Goal: Transaction & Acquisition: Book appointment/travel/reservation

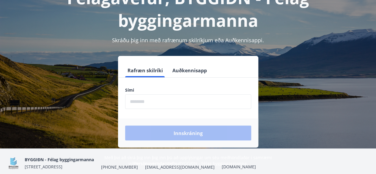
scroll to position [51, 0]
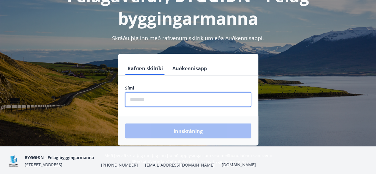
click at [145, 103] on input "phone" at bounding box center [188, 99] width 126 height 15
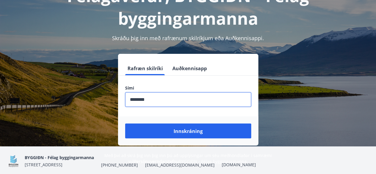
type input "********"
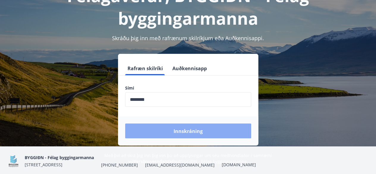
click at [158, 128] on button "Innskráning" at bounding box center [188, 130] width 126 height 15
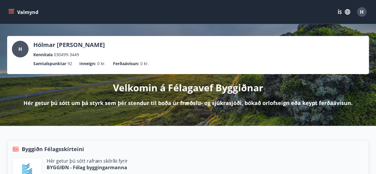
click at [12, 13] on icon "matseðill" at bounding box center [11, 12] width 6 height 6
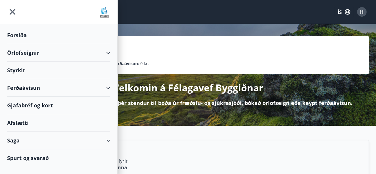
click at [14, 53] on font "Örlofseignir" at bounding box center [23, 52] width 32 height 7
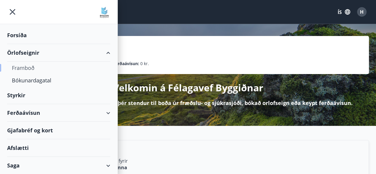
click at [21, 67] on font "Framboð" at bounding box center [23, 67] width 23 height 7
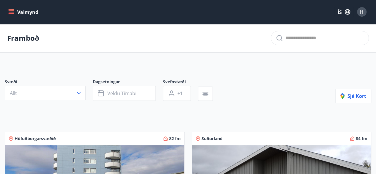
click at [11, 12] on icon "matseðill" at bounding box center [12, 12] width 7 height 1
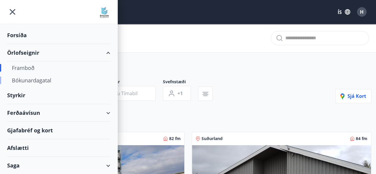
click at [33, 81] on font "Bókunardagatal" at bounding box center [32, 80] width 40 height 7
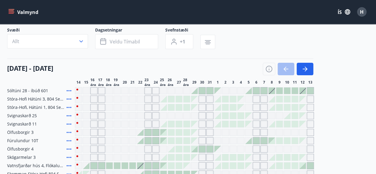
scroll to position [37, 0]
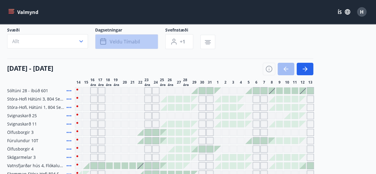
click at [123, 41] on font "Veldu tímabil" at bounding box center [125, 41] width 30 height 7
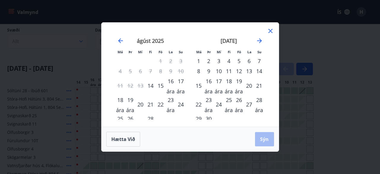
click at [160, 107] on font "22" at bounding box center [161, 104] width 6 height 7
click at [180, 106] on font "24" at bounding box center [181, 104] width 6 height 7
click at [266, 140] on font "Sýn" at bounding box center [264, 139] width 9 height 7
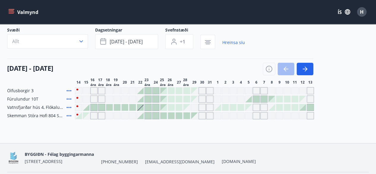
click at [141, 94] on div at bounding box center [140, 90] width 7 height 7
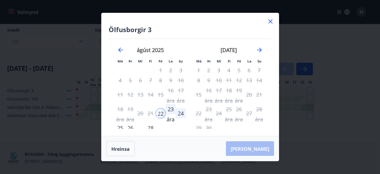
click at [270, 22] on icon at bounding box center [270, 21] width 1 height 1
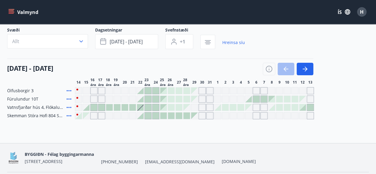
click at [132, 94] on div "Gráir dagar eru ekki bókanlegir" at bounding box center [132, 90] width 7 height 7
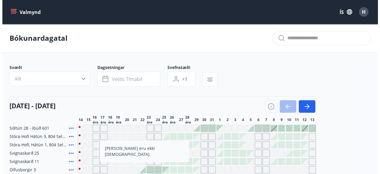
scroll to position [37, 0]
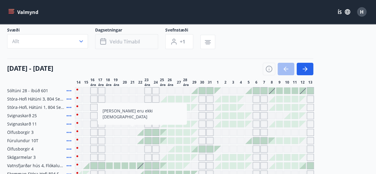
click at [135, 40] on font "Veldu tímabil" at bounding box center [125, 41] width 30 height 7
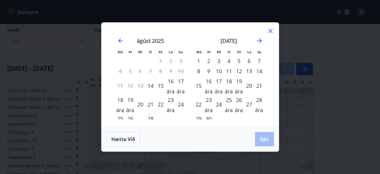
click at [160, 105] on font "22" at bounding box center [161, 104] width 6 height 7
click at [184, 103] on div "24" at bounding box center [181, 104] width 10 height 10
click at [263, 141] on font "Sýn" at bounding box center [264, 139] width 9 height 7
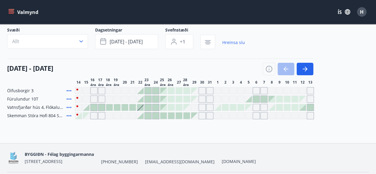
click at [140, 94] on div at bounding box center [140, 90] width 7 height 7
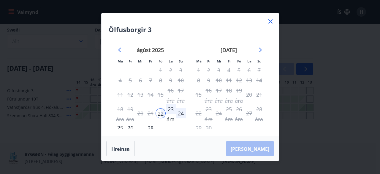
click at [179, 113] on font "24" at bounding box center [181, 113] width 6 height 7
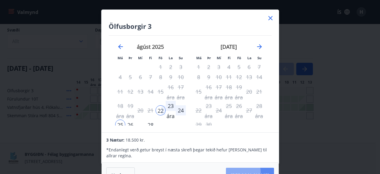
click at [260, 171] on font "[PERSON_NAME]" at bounding box center [250, 174] width 39 height 7
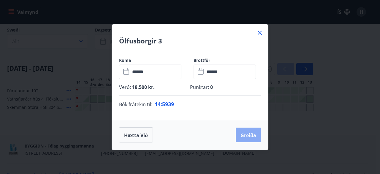
click at [252, 136] on font "Greiða" at bounding box center [249, 135] width 16 height 7
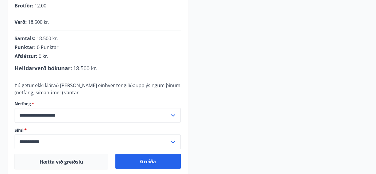
scroll to position [157, 0]
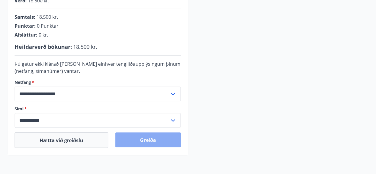
click at [136, 135] on button "Greiða" at bounding box center [147, 139] width 65 height 15
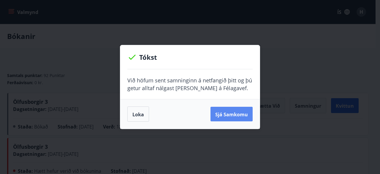
click at [231, 116] on font "Sjá samkomu" at bounding box center [231, 114] width 33 height 7
